Goal: Navigation & Orientation: Find specific page/section

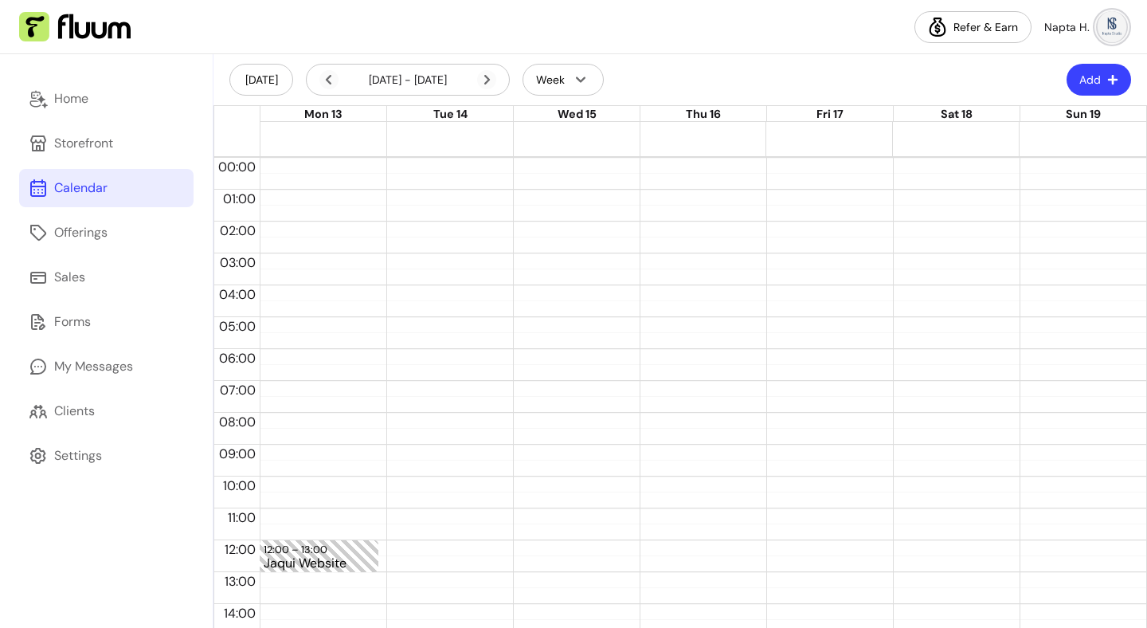
scroll to position [295, 0]
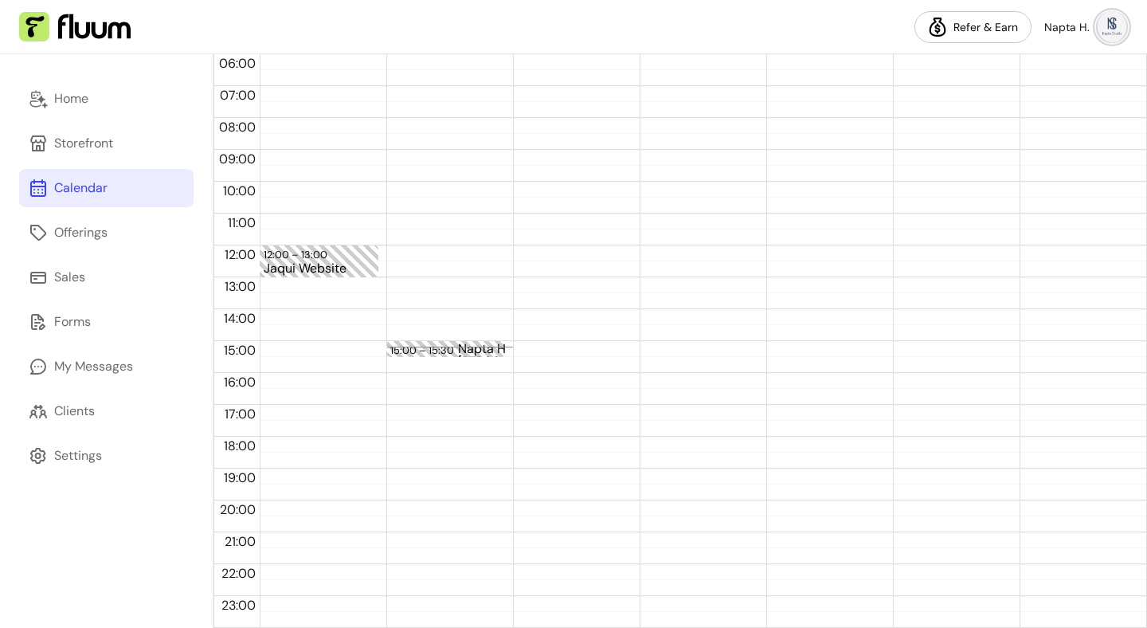
click at [480, 346] on div "Napta Hag and [PERSON_NAME]" at bounding box center [513, 348] width 111 height 13
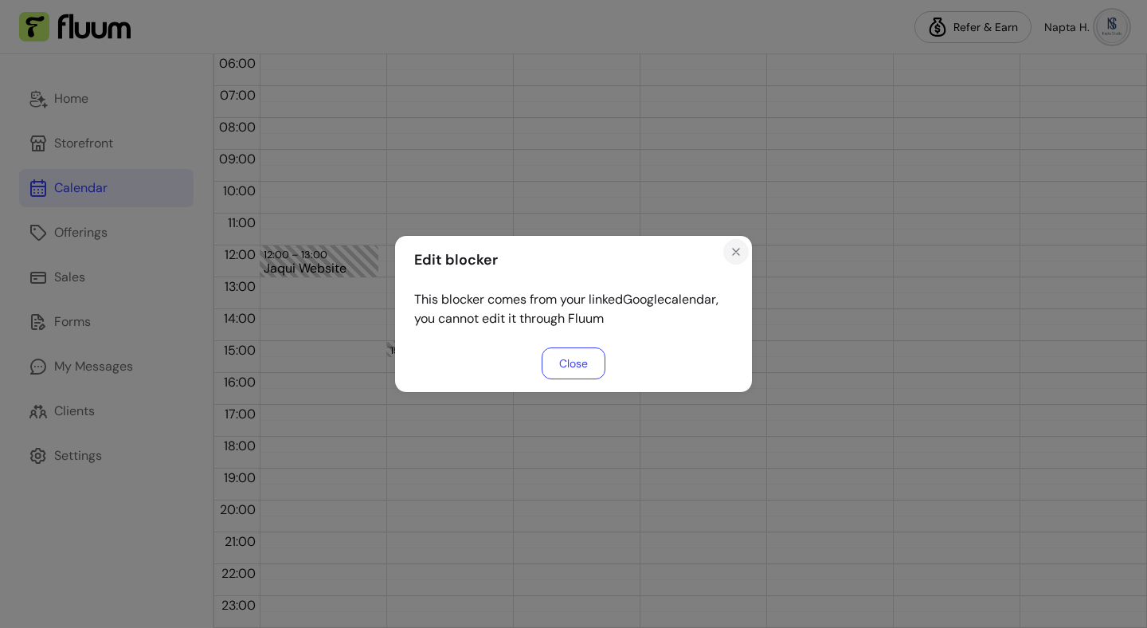
click at [731, 252] on icon "Close" at bounding box center [735, 251] width 13 height 13
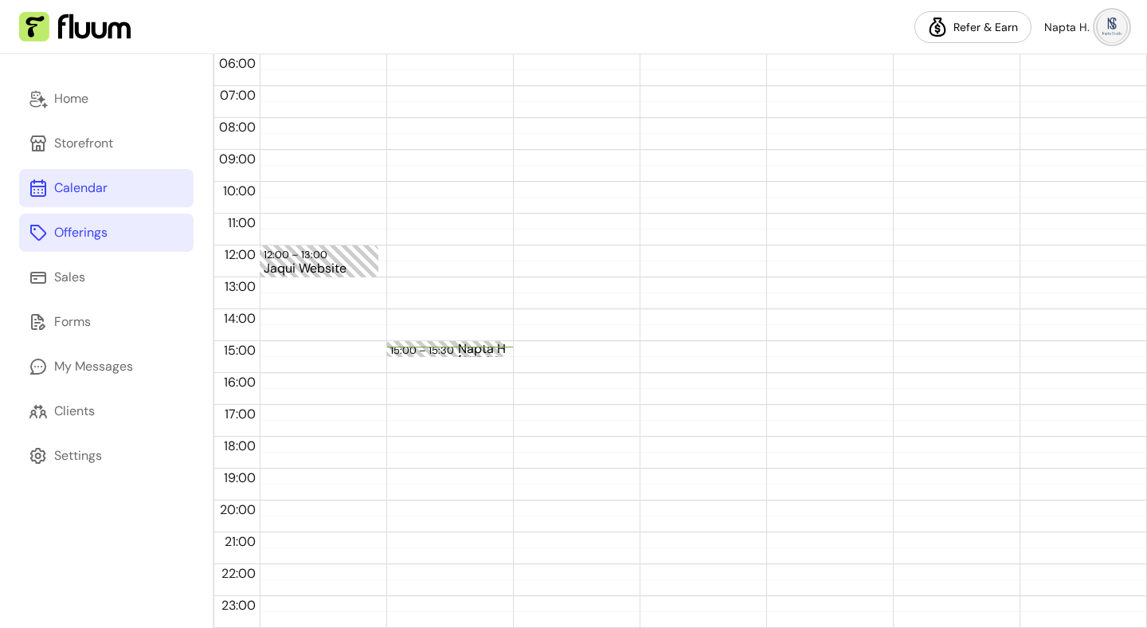
click at [104, 225] on div "Offerings" at bounding box center [80, 232] width 53 height 19
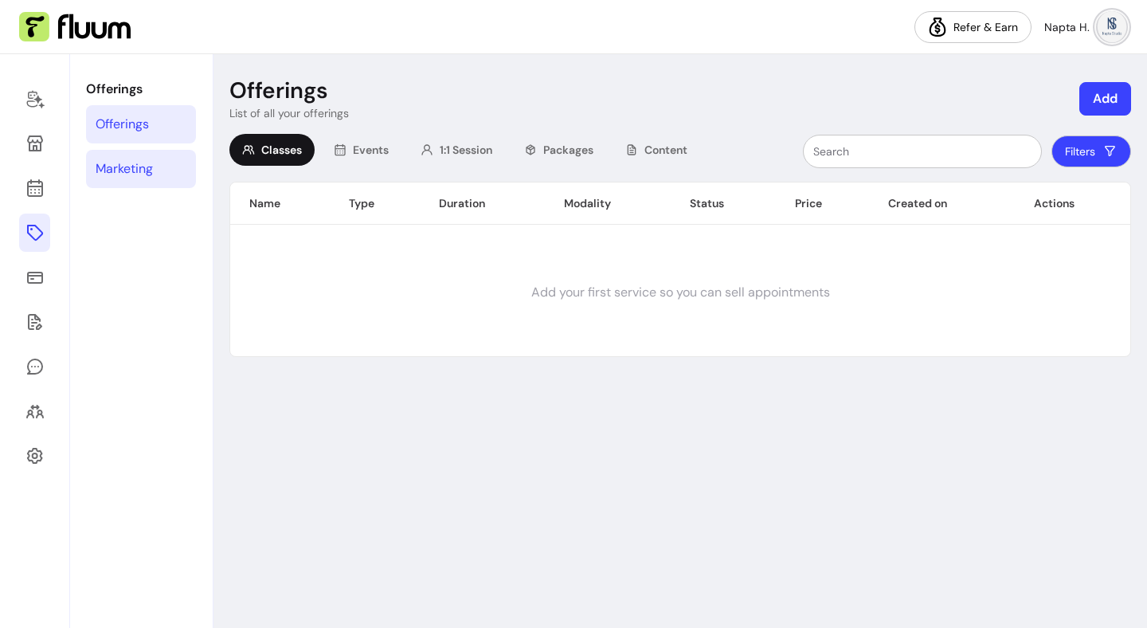
click at [147, 170] on div "Marketing" at bounding box center [124, 168] width 57 height 19
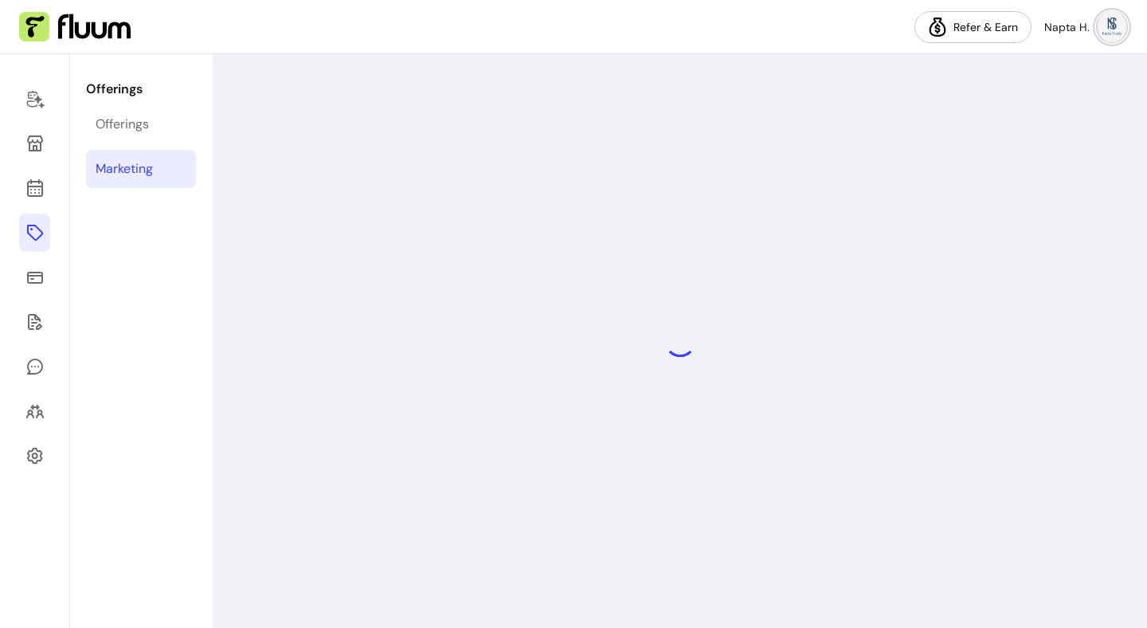
click at [147, 170] on div "Marketing" at bounding box center [124, 168] width 57 height 19
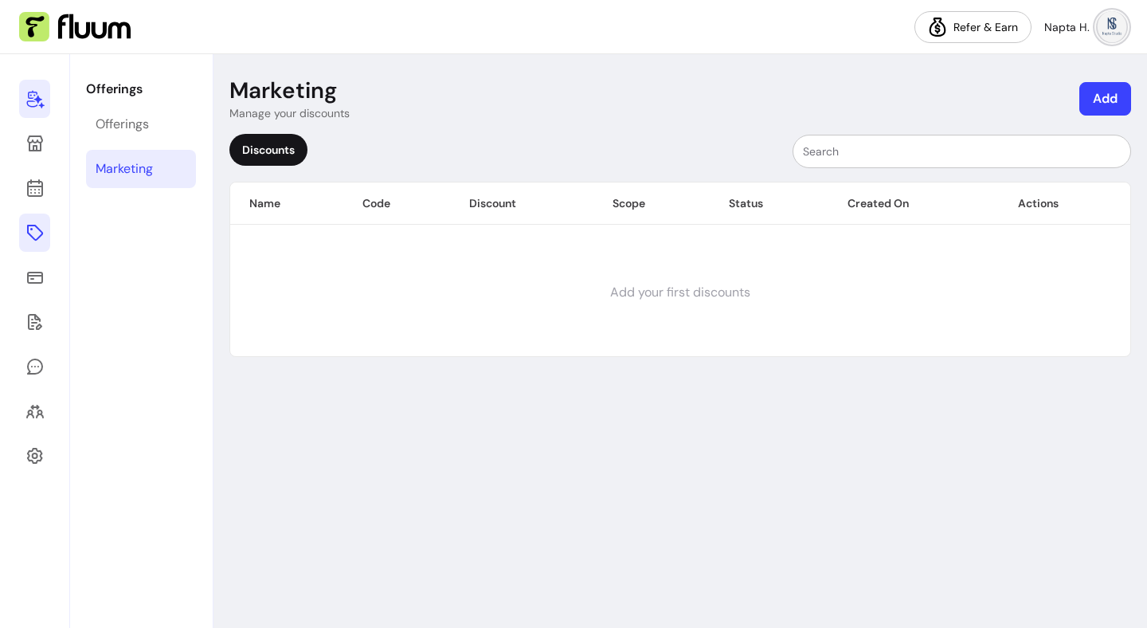
click at [26, 98] on icon at bounding box center [34, 98] width 19 height 19
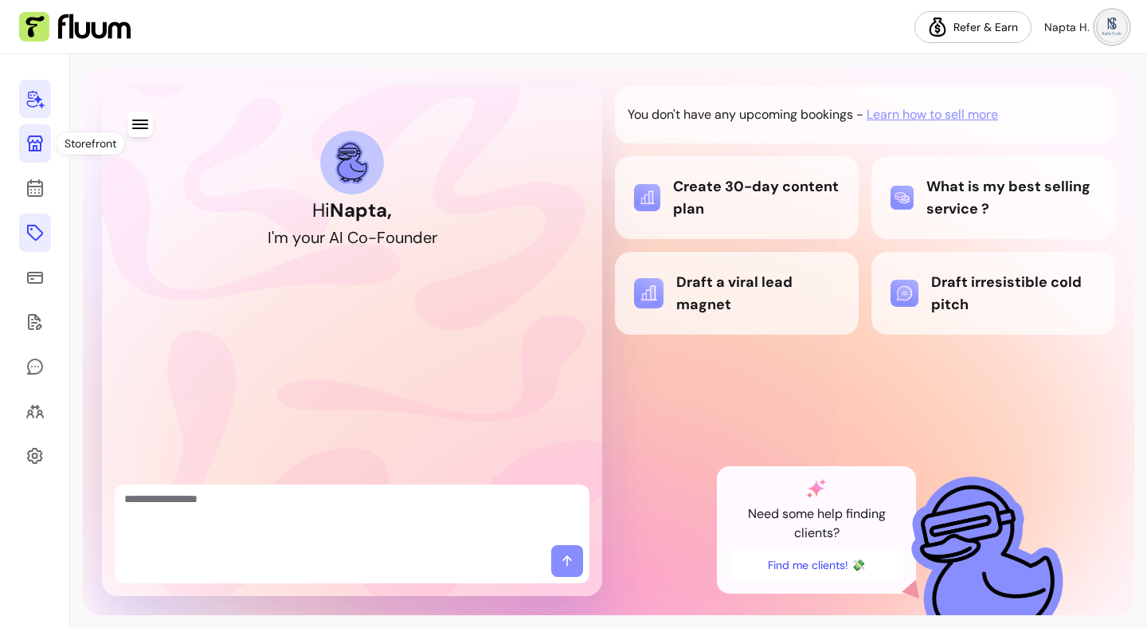
click at [42, 139] on icon at bounding box center [35, 143] width 16 height 16
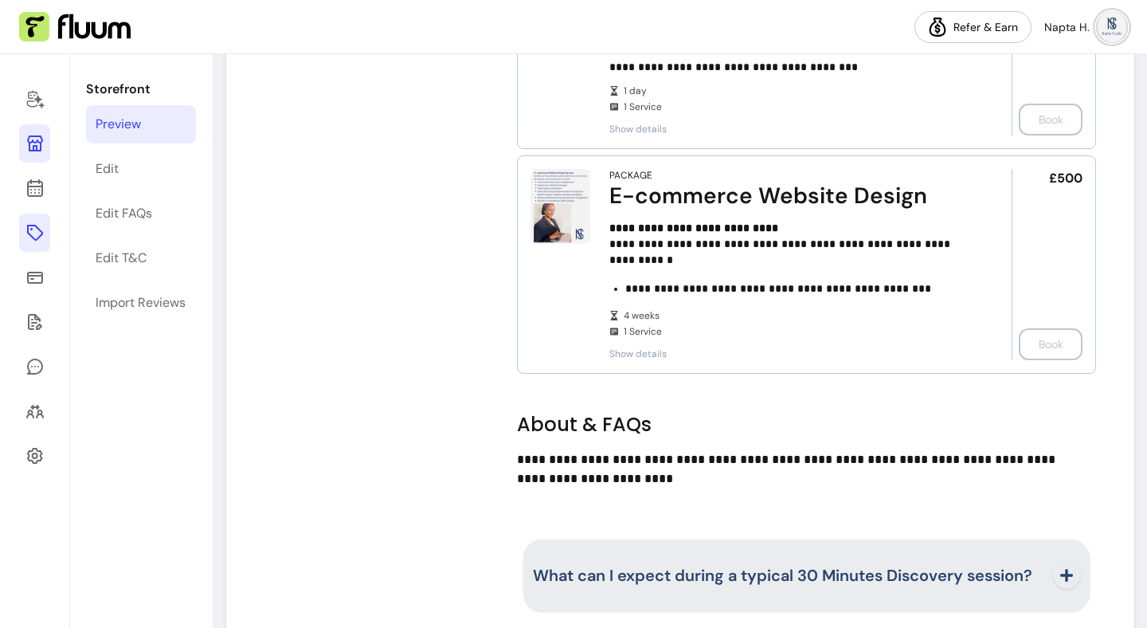
scroll to position [1554, 0]
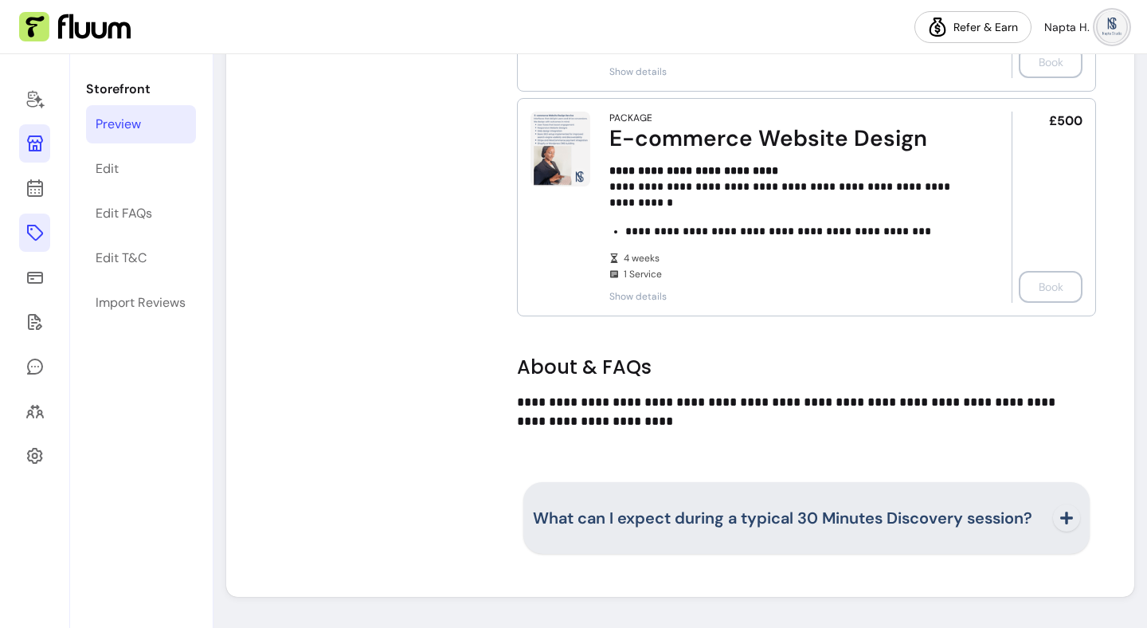
click at [1060, 523] on icon "button" at bounding box center [1066, 517] width 13 height 13
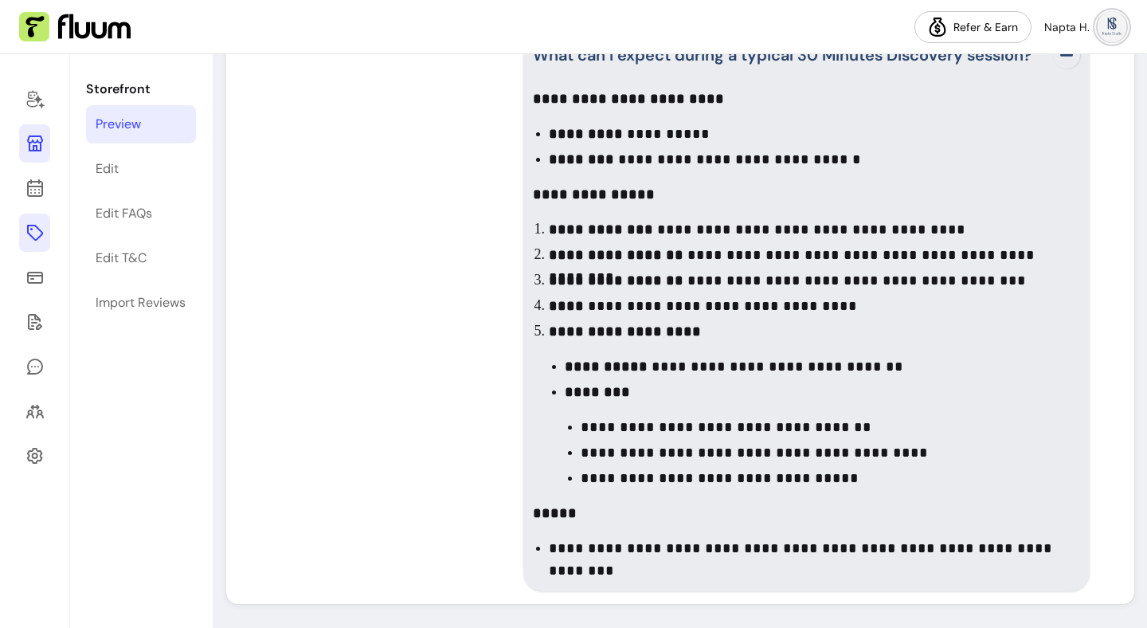
scroll to position [2041, 0]
